Goal: Information Seeking & Learning: Learn about a topic

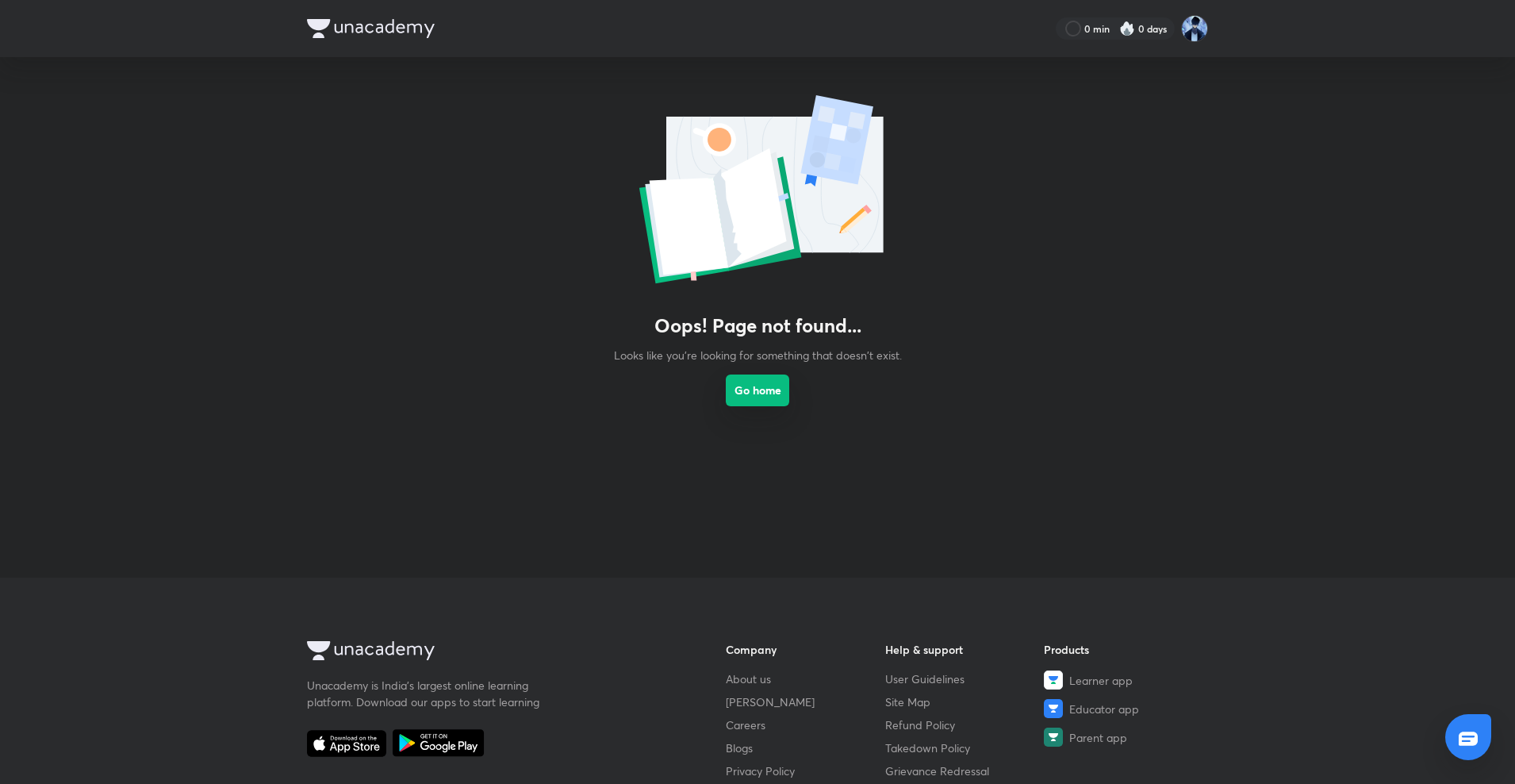
click at [773, 407] on link "Go home" at bounding box center [757, 406] width 63 height 85
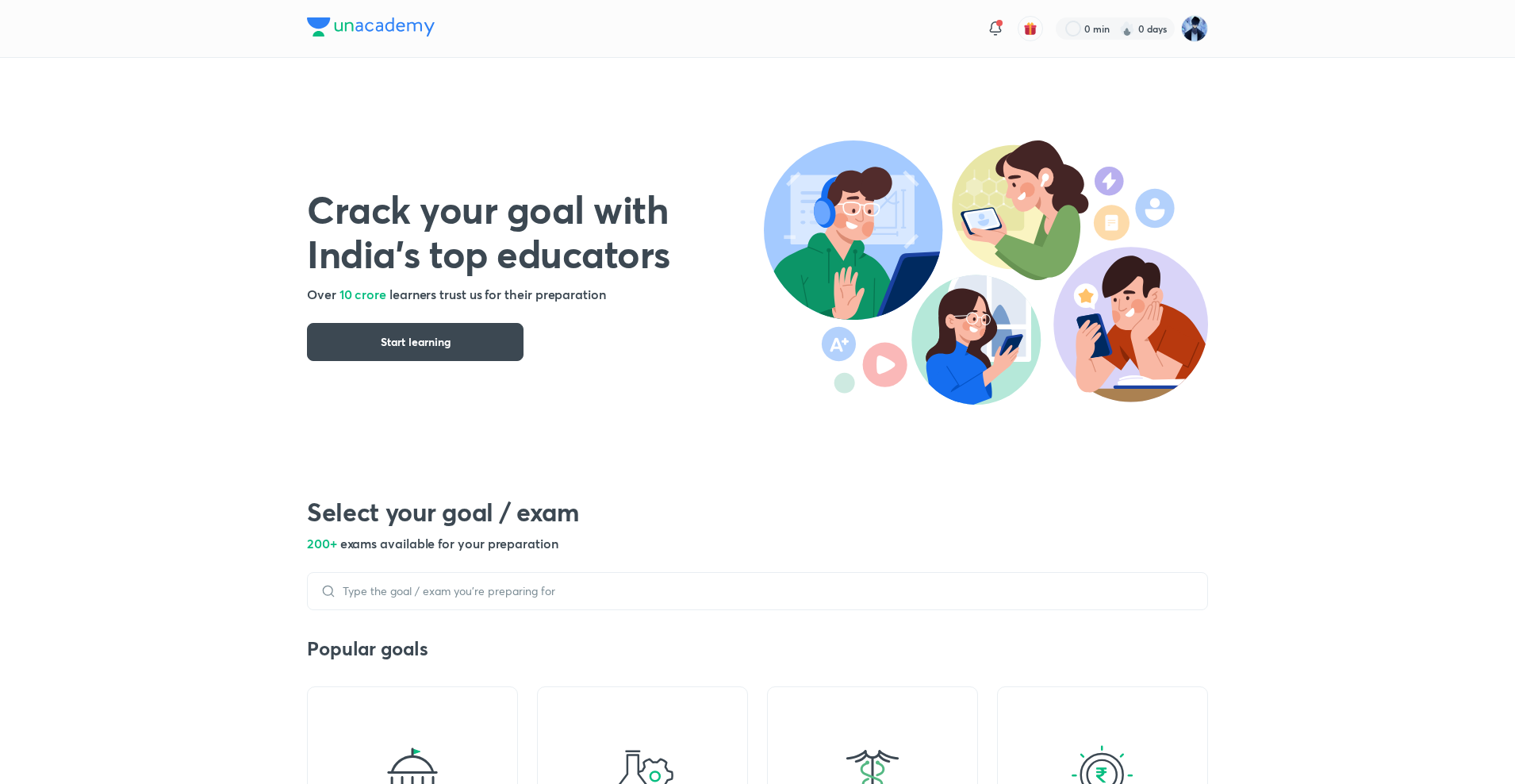
drag, startPoint x: 660, startPoint y: 194, endPoint x: 936, endPoint y: 169, distance: 277.1
click at [660, 194] on h1 "Crack your goal with India’s top educators" at bounding box center [535, 230] width 457 height 89
click at [388, 26] on img at bounding box center [370, 27] width 127 height 19
click at [1195, 31] on img at bounding box center [1195, 28] width 27 height 27
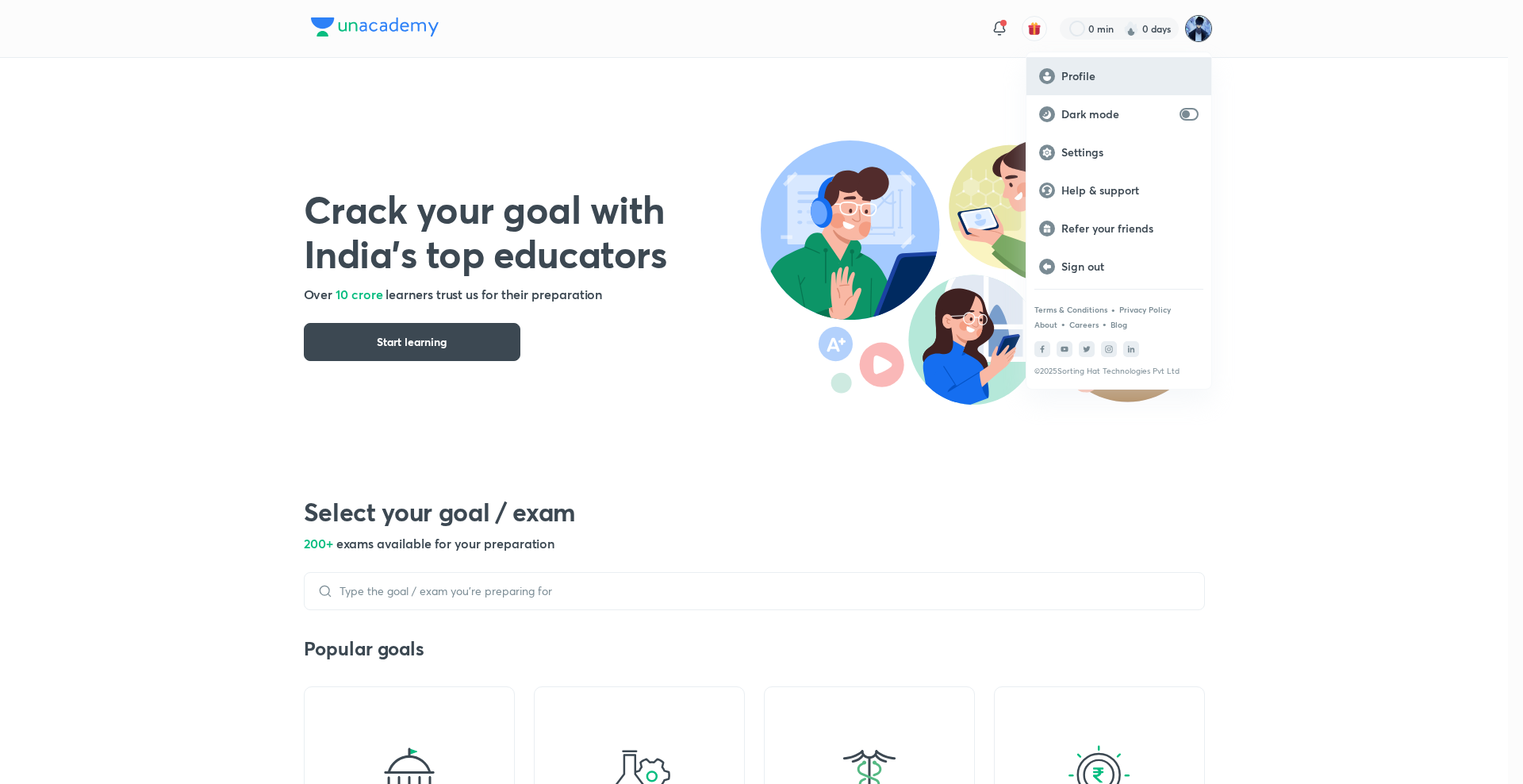
click at [1157, 70] on p "Profile" at bounding box center [1130, 77] width 137 height 14
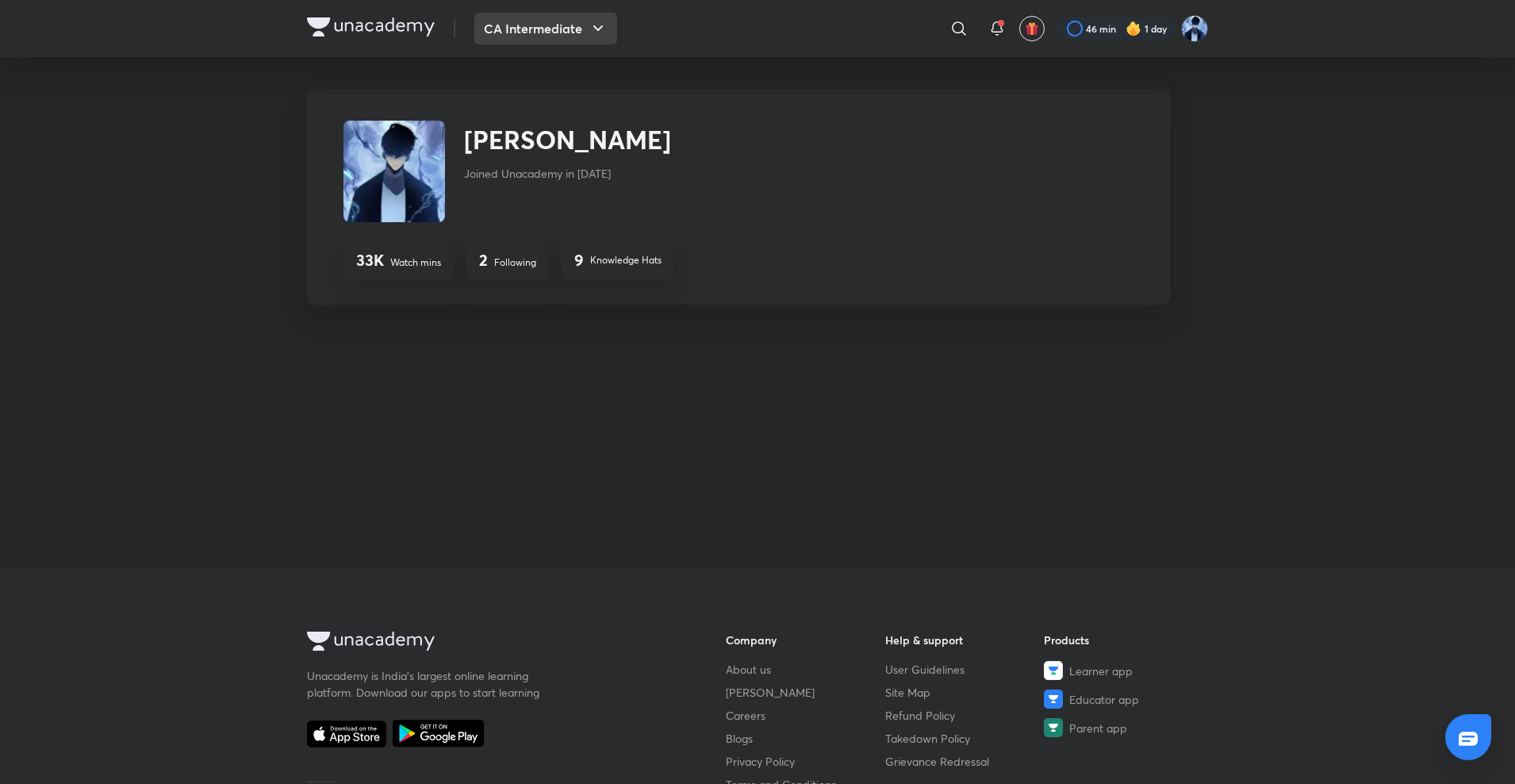
click at [531, 35] on button "CA Intermediate" at bounding box center [546, 28] width 142 height 32
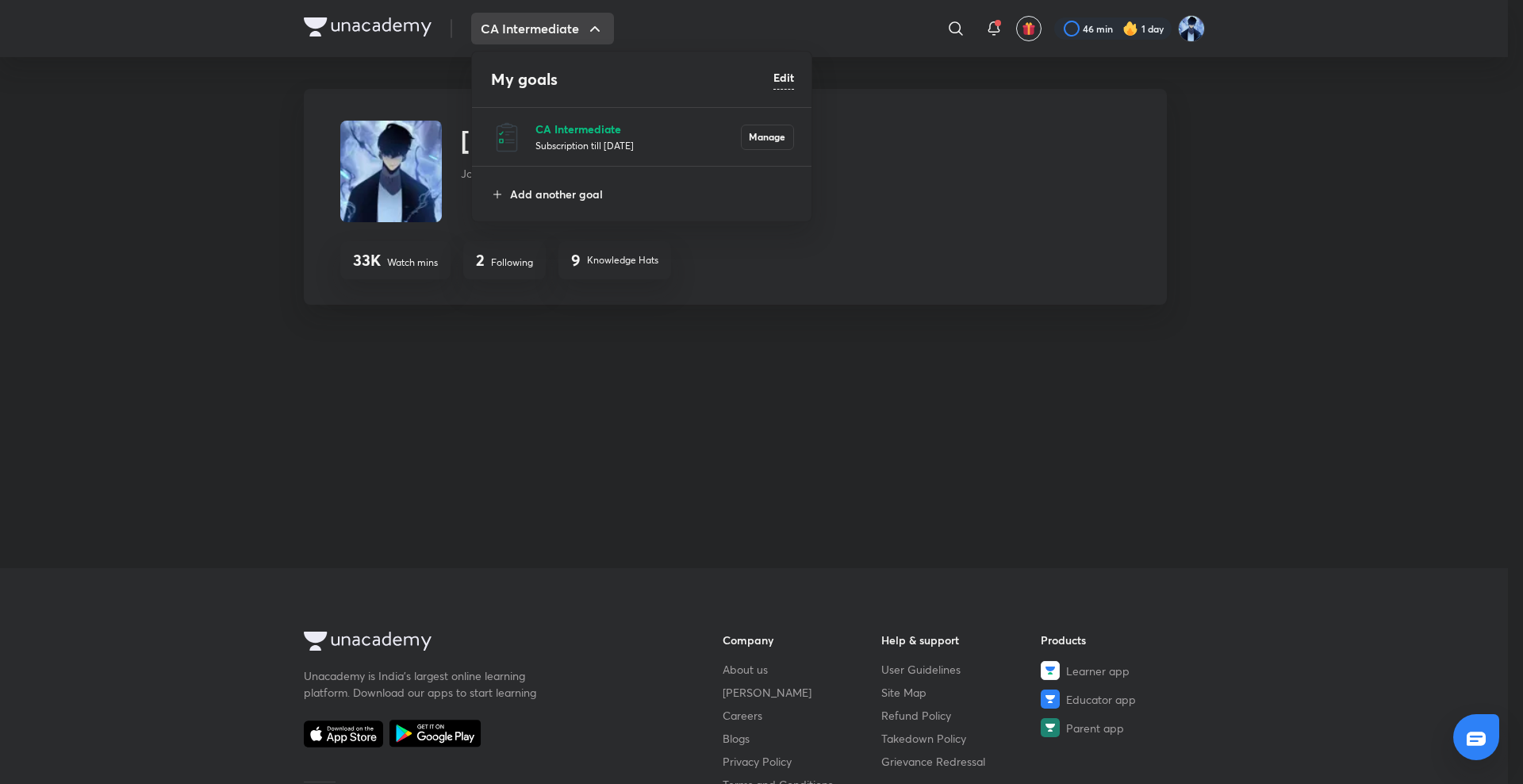
click at [542, 124] on p "CA Intermediate" at bounding box center [638, 128] width 206 height 17
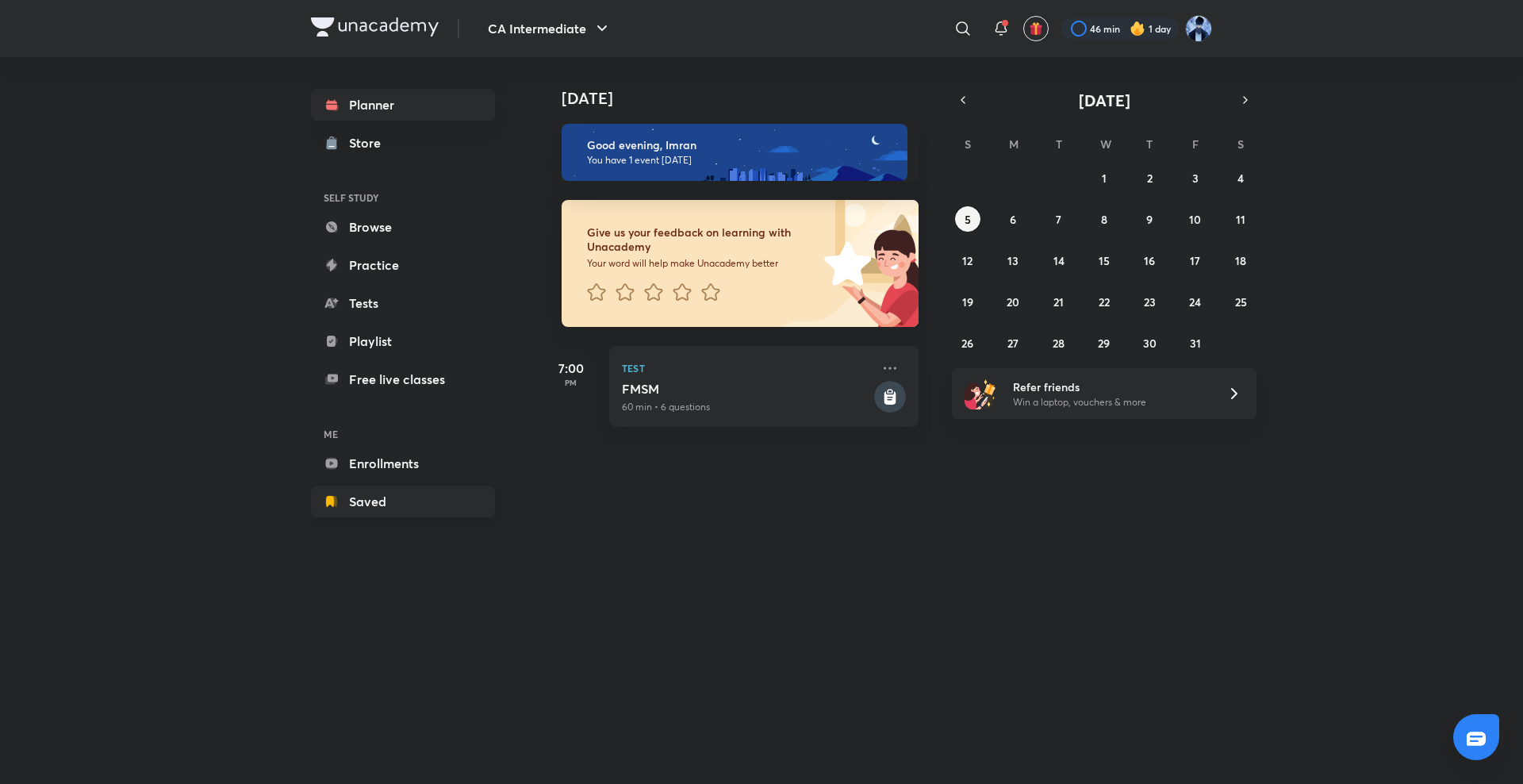
click at [372, 497] on link "Saved" at bounding box center [402, 501] width 184 height 32
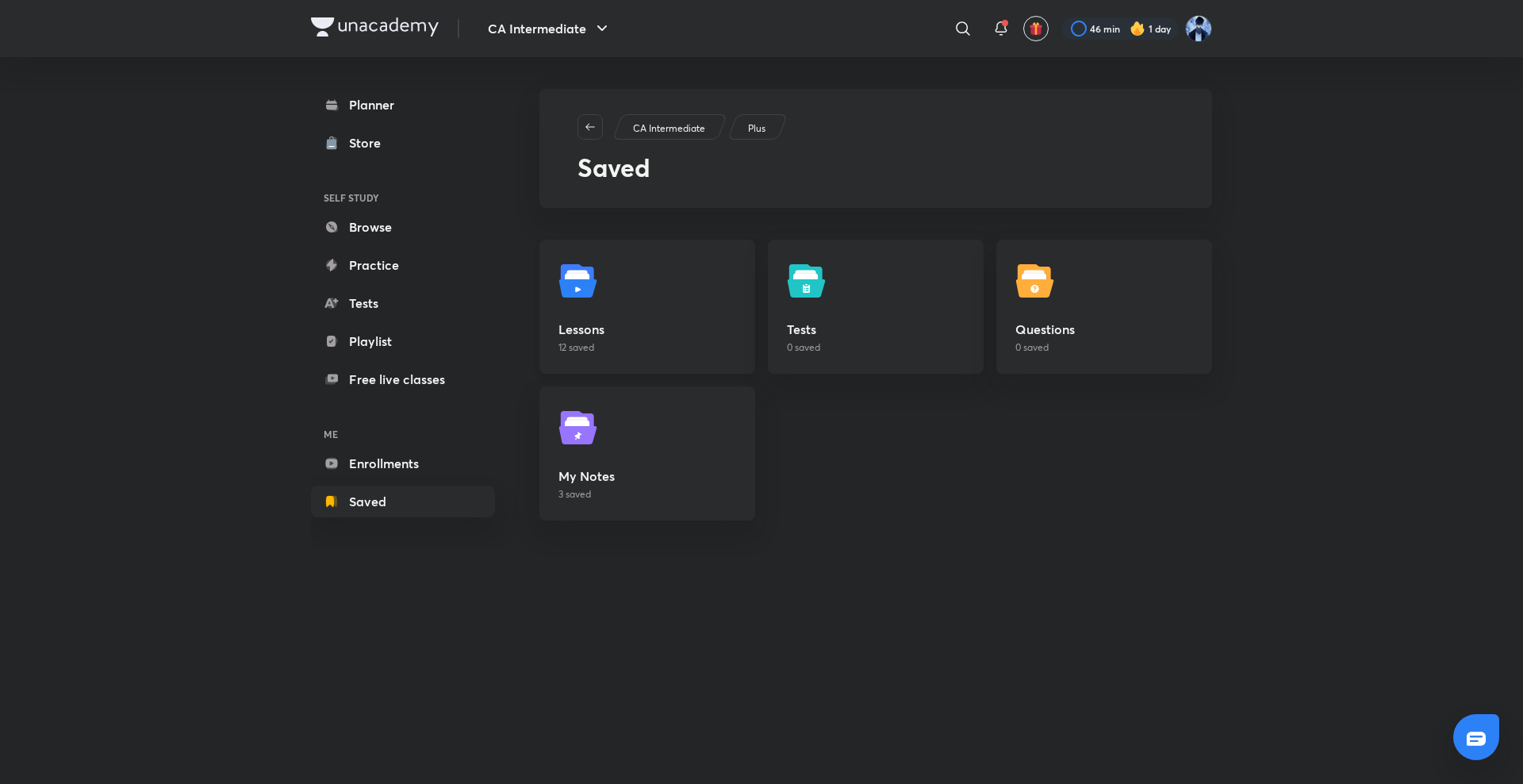
click at [544, 252] on link "Lessons 12 saved" at bounding box center [647, 306] width 215 height 134
click at [599, 288] on img at bounding box center [580, 281] width 45 height 44
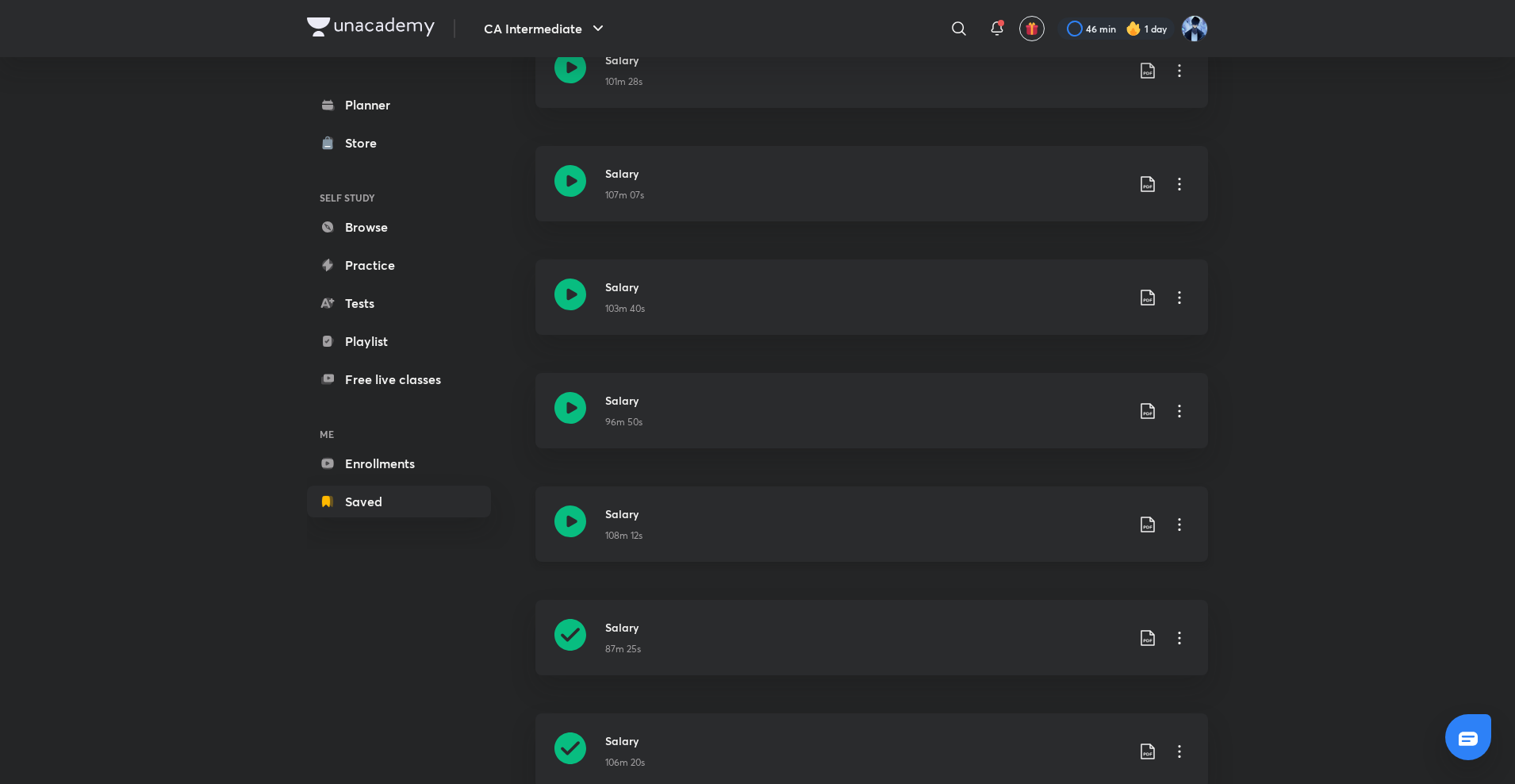
scroll to position [496, 0]
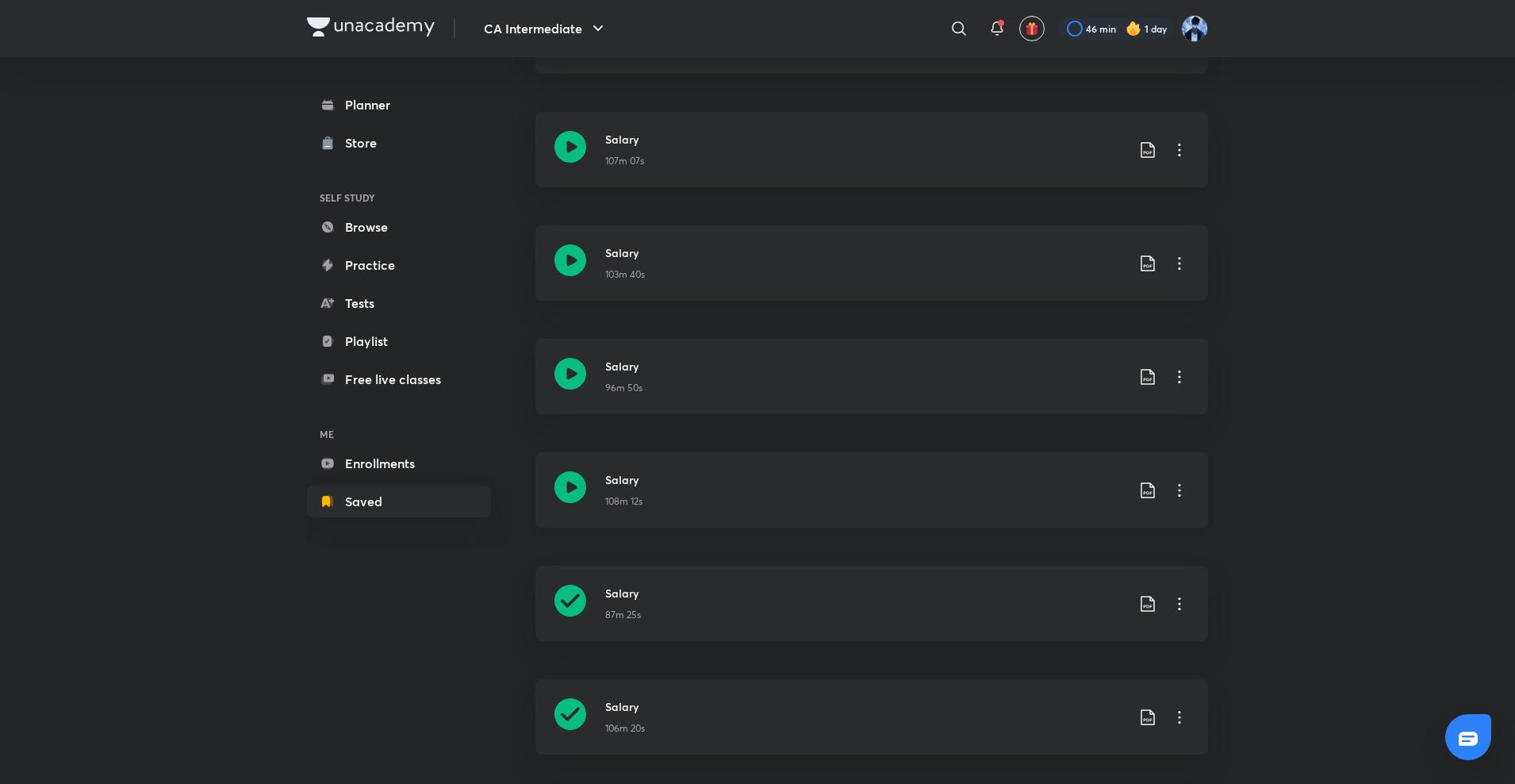
click at [578, 487] on icon at bounding box center [571, 487] width 32 height 32
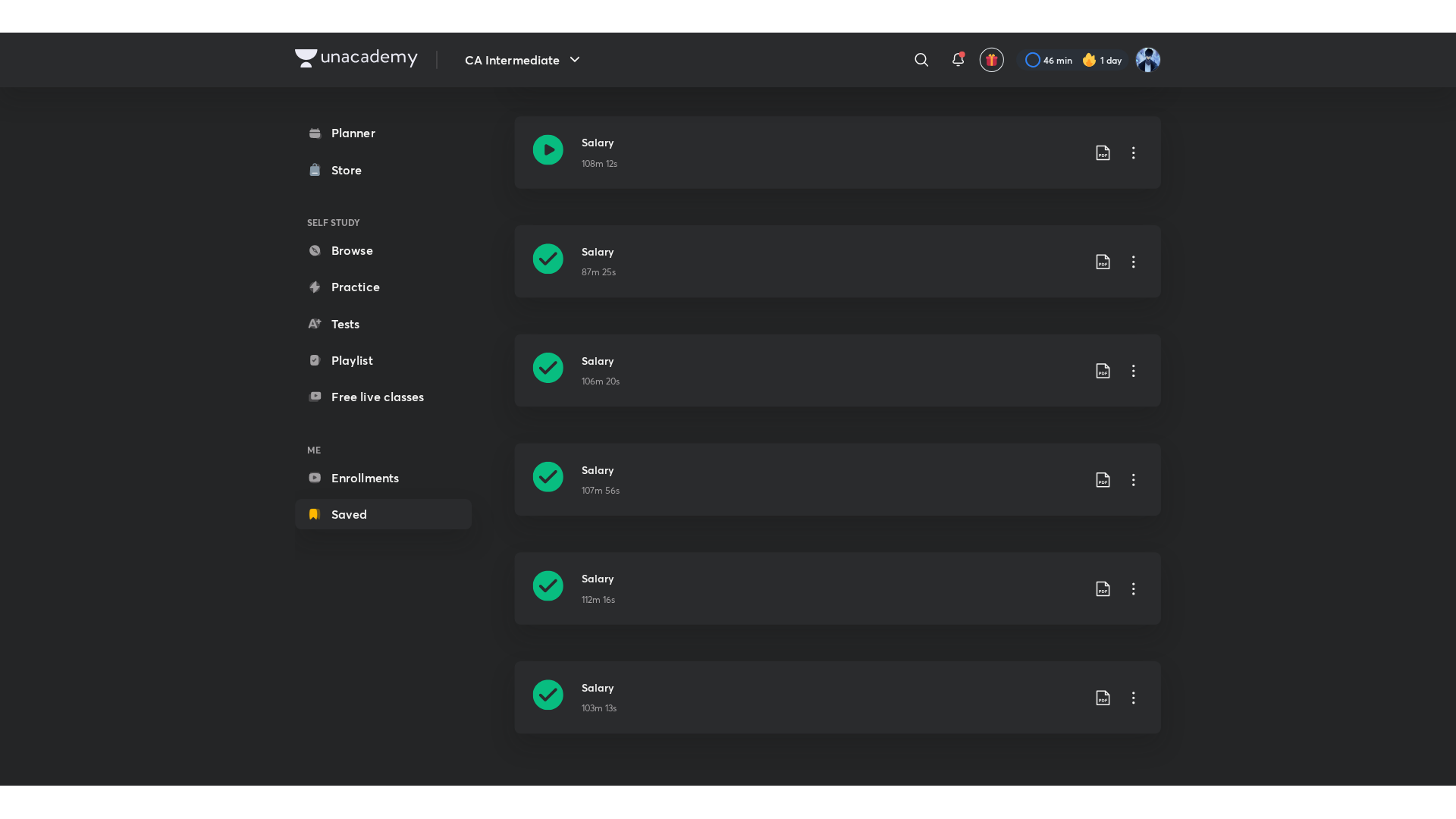
scroll to position [753, 0]
